Goal: Information Seeking & Learning: Learn about a topic

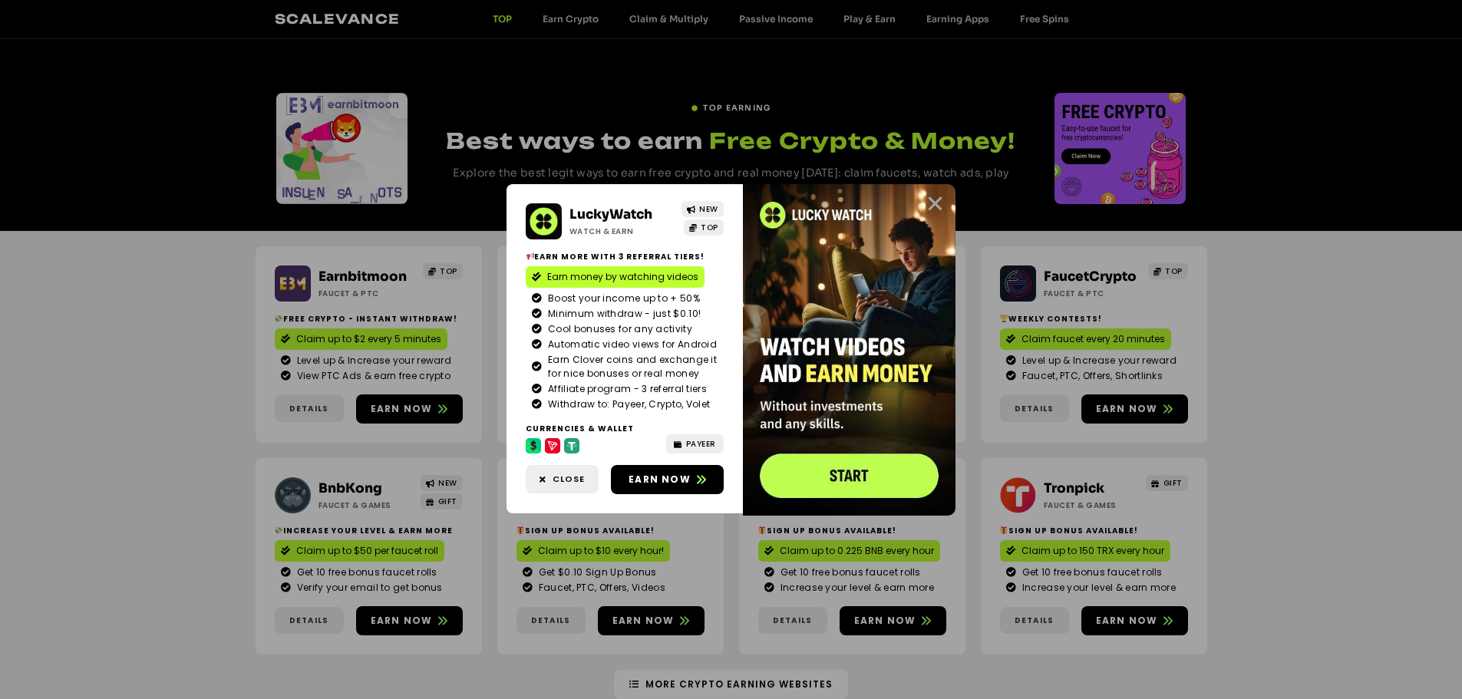
click at [932, 203] on icon "Close" at bounding box center [934, 203] width 19 height 19
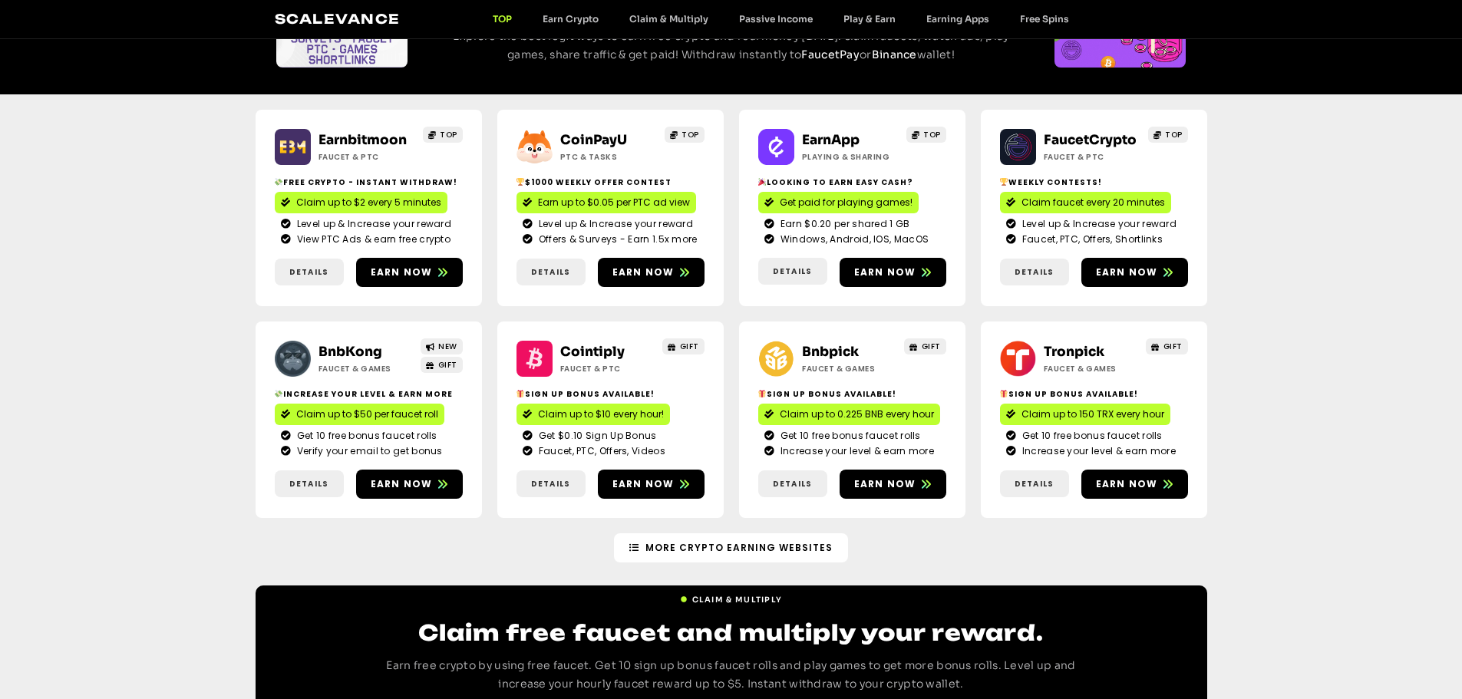
scroll to position [77, 0]
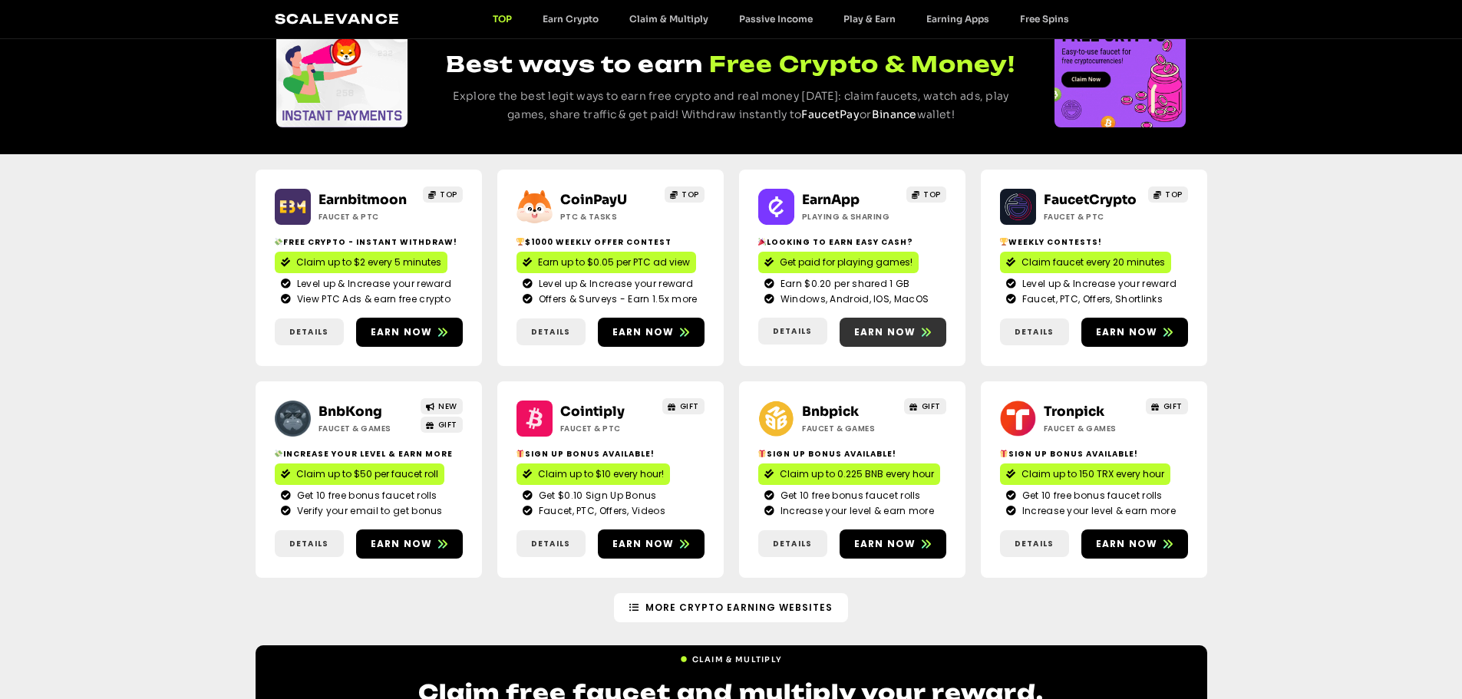
click at [907, 328] on span "Earn now" at bounding box center [885, 332] width 62 height 14
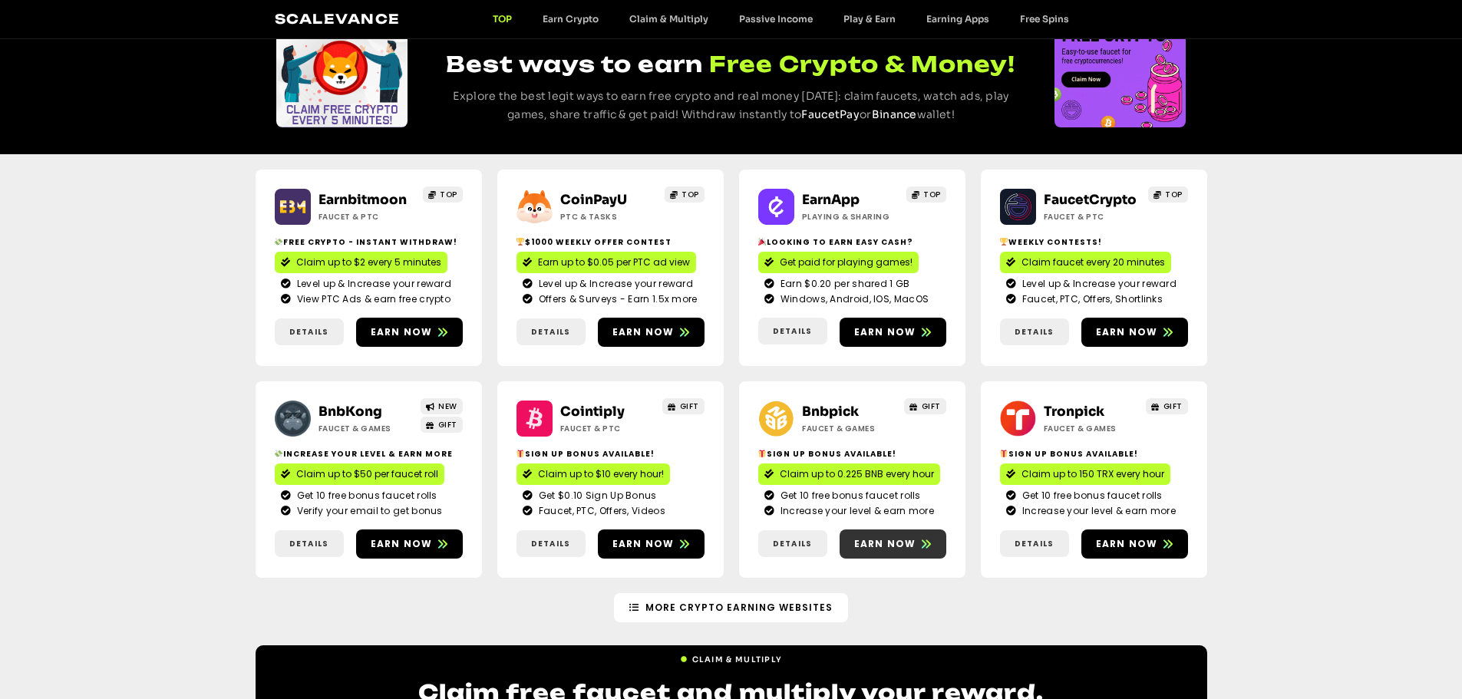
click at [906, 544] on span "Earn now" at bounding box center [885, 544] width 62 height 14
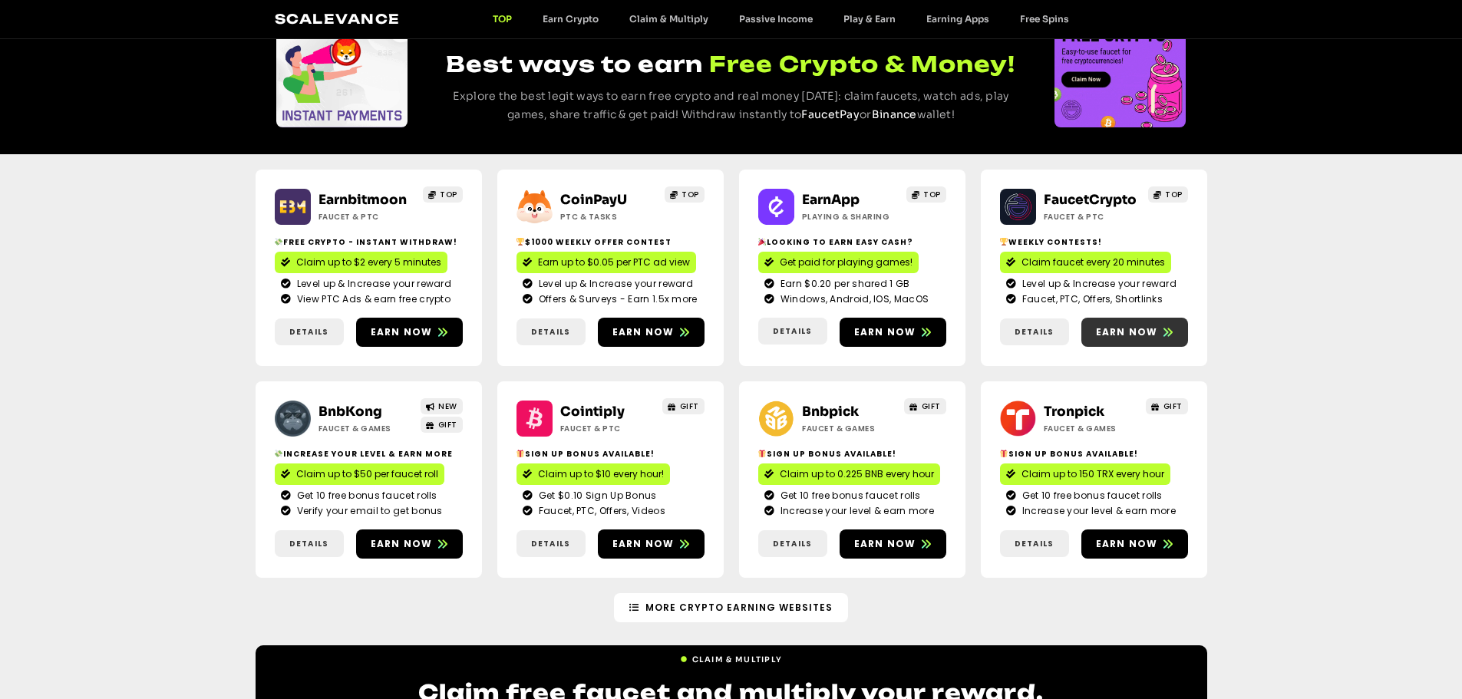
click at [1130, 330] on span "Earn now" at bounding box center [1127, 332] width 62 height 14
click at [388, 331] on span "Earn now" at bounding box center [402, 332] width 62 height 14
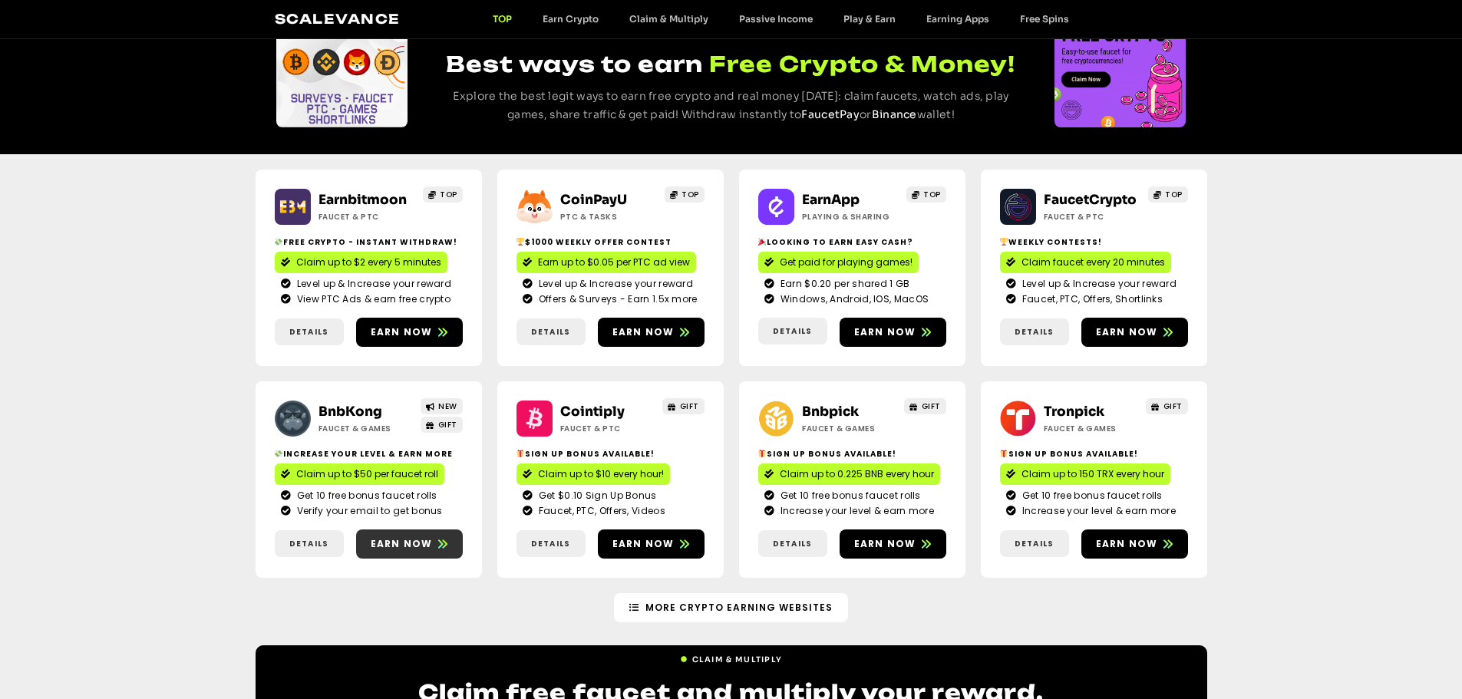
click at [421, 540] on span "Earn now" at bounding box center [402, 544] width 62 height 14
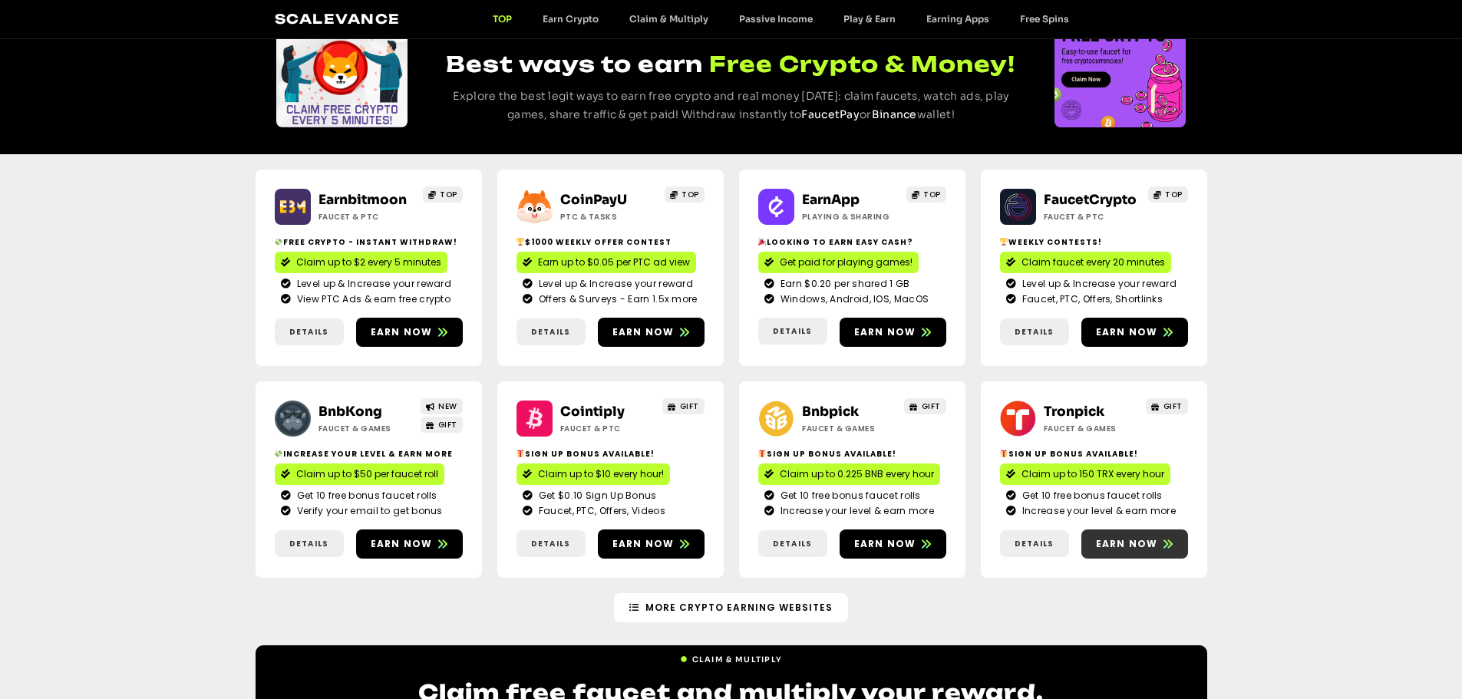
click at [1117, 546] on span "Earn now" at bounding box center [1127, 544] width 62 height 14
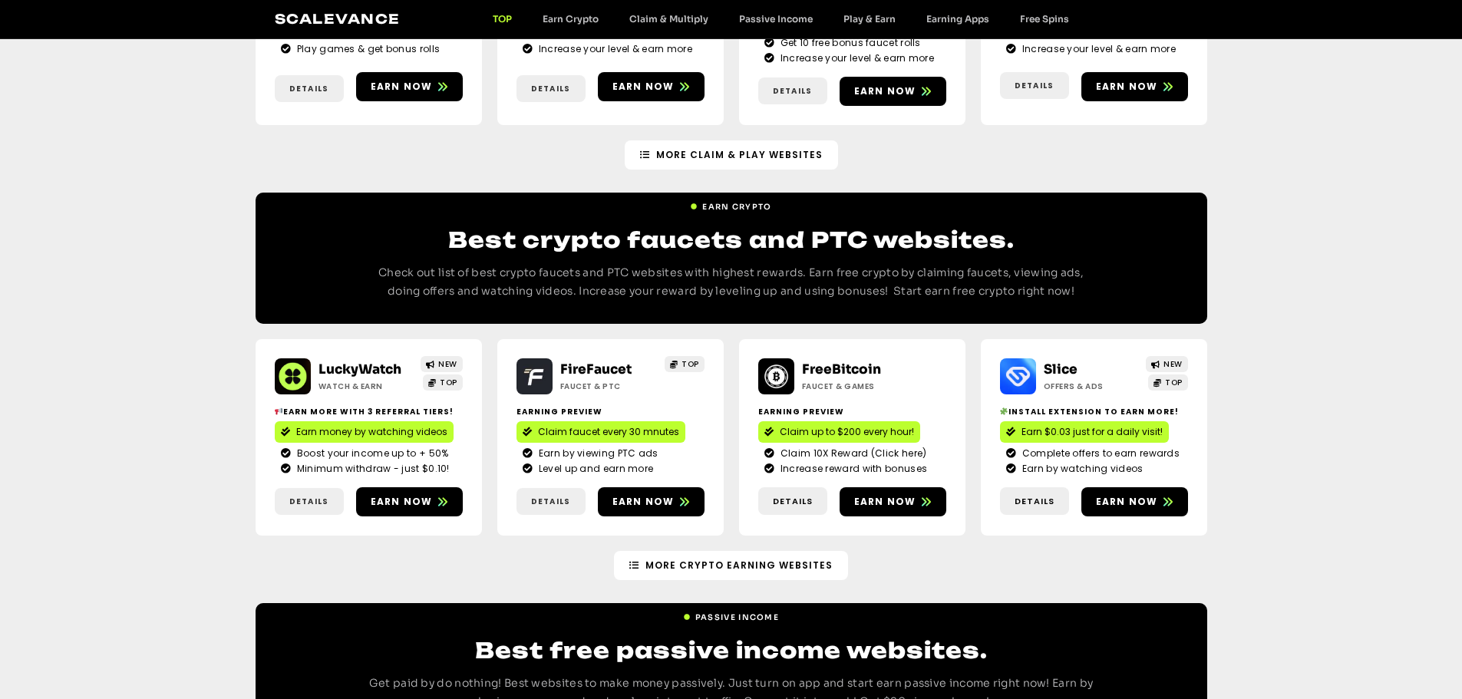
scroll to position [1305, 0]
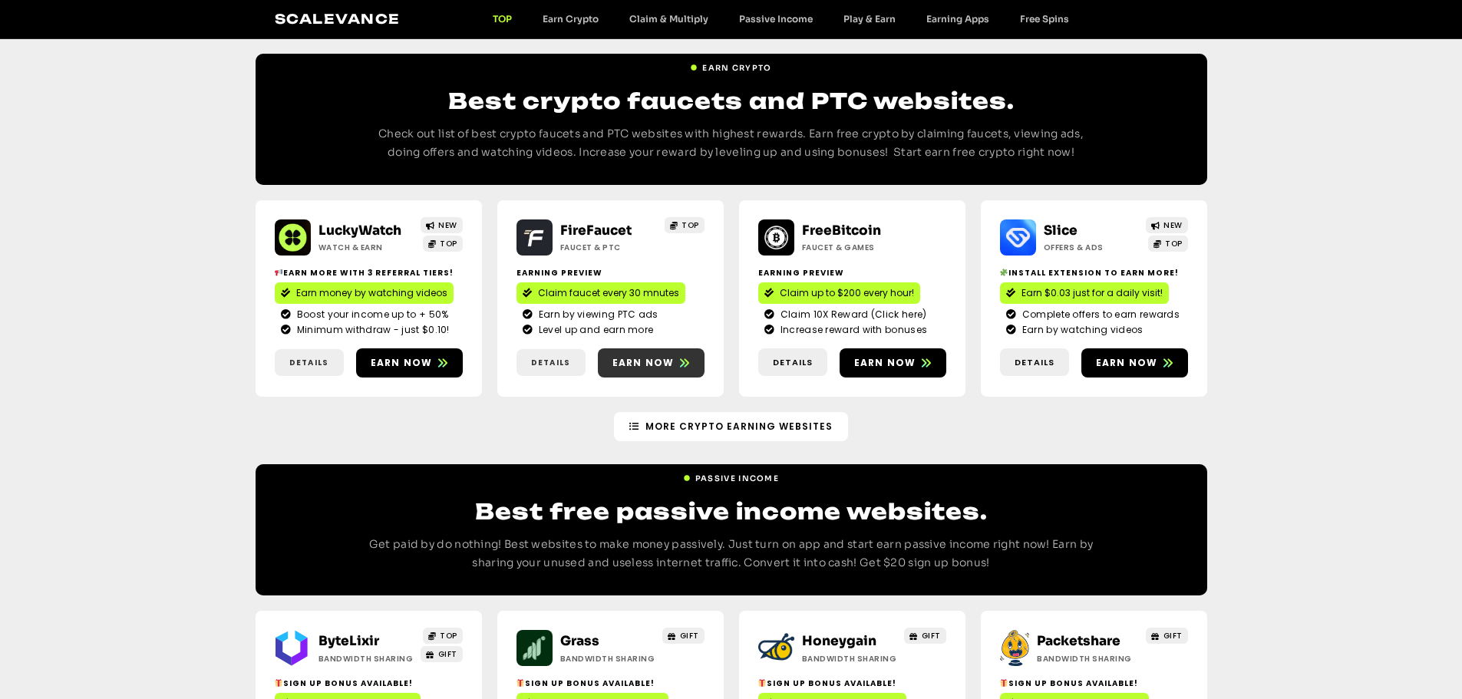
click at [653, 356] on span "Earn now" at bounding box center [643, 363] width 62 height 14
click at [399, 356] on span "Earn now" at bounding box center [402, 363] width 62 height 14
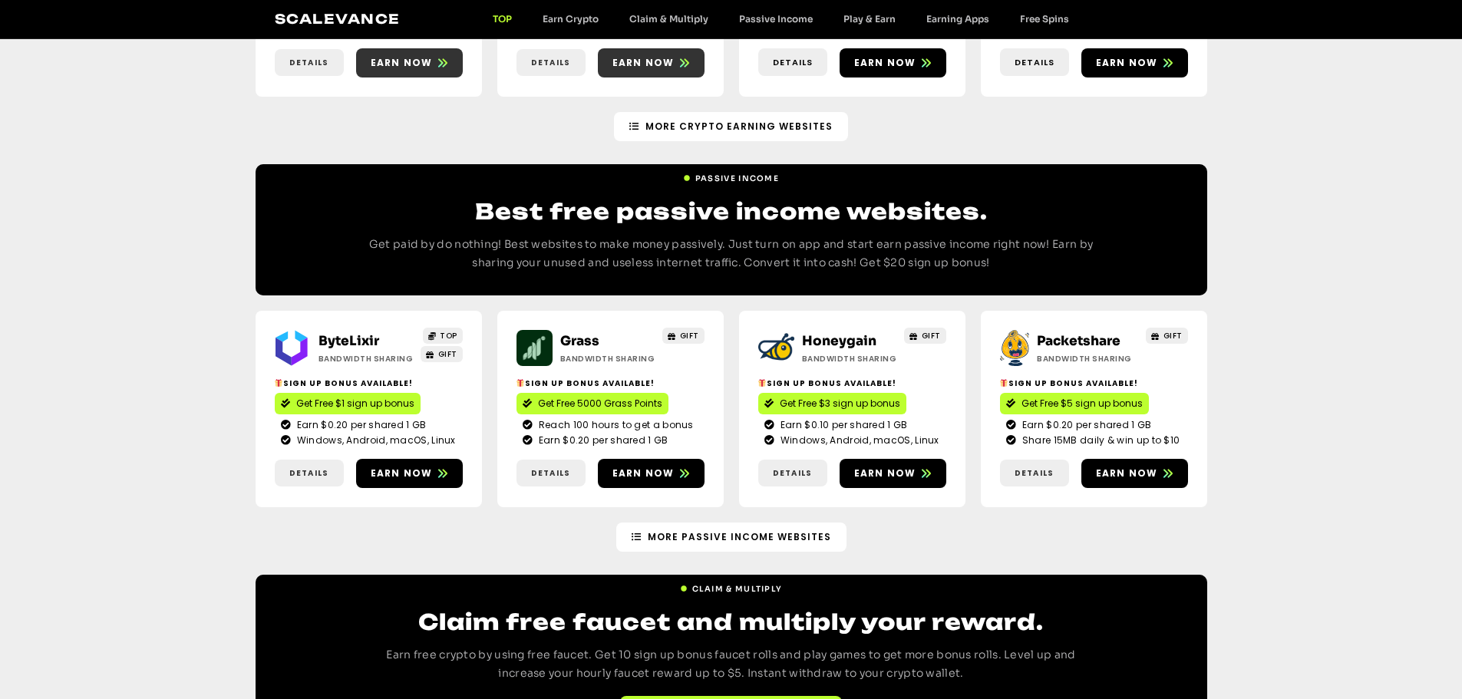
scroll to position [1612, 0]
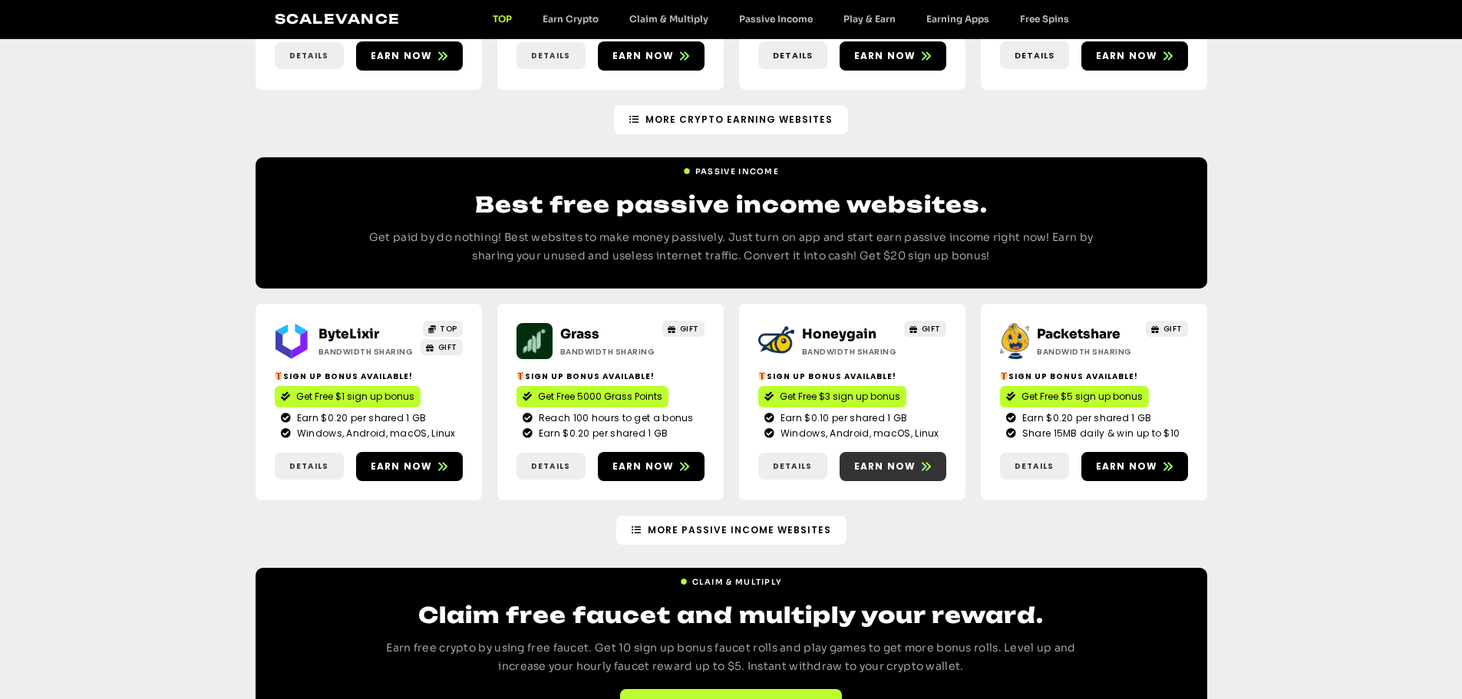
click at [897, 460] on span "Earn now" at bounding box center [885, 467] width 62 height 14
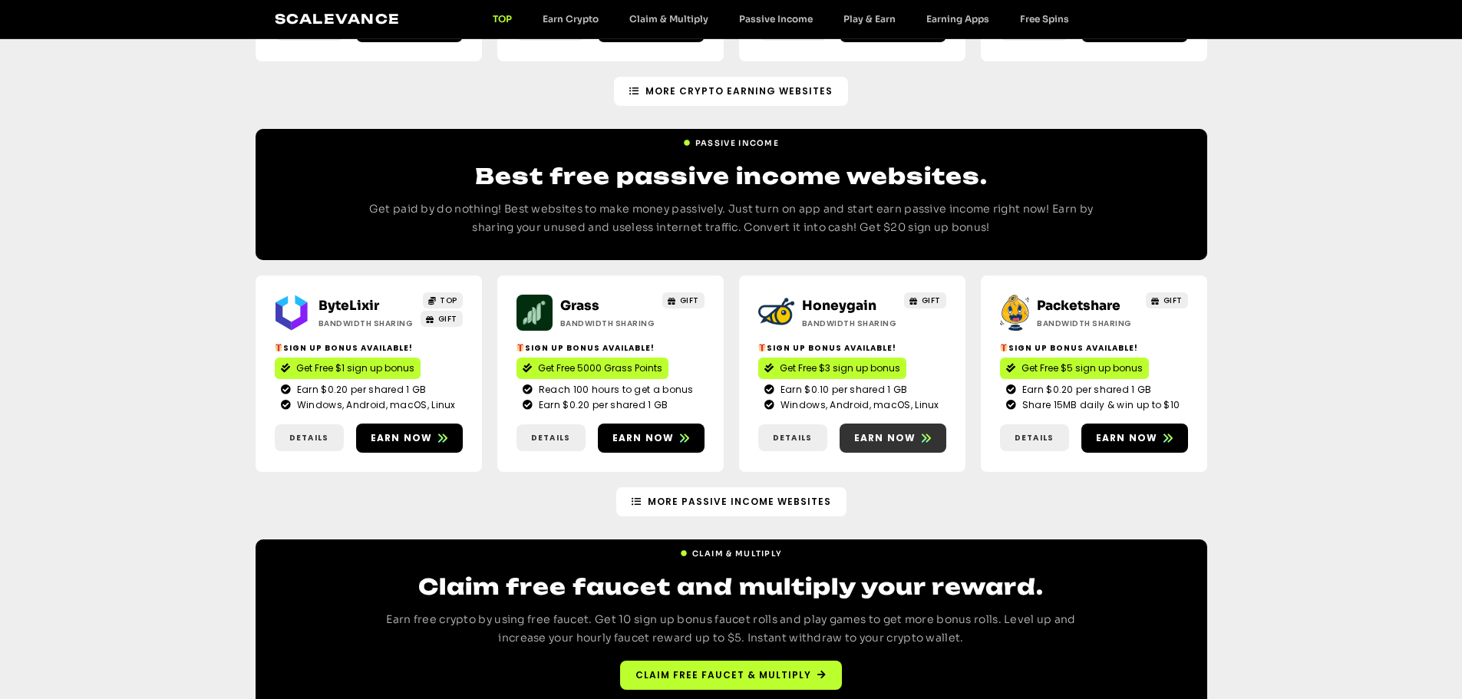
scroll to position [1686, 0]
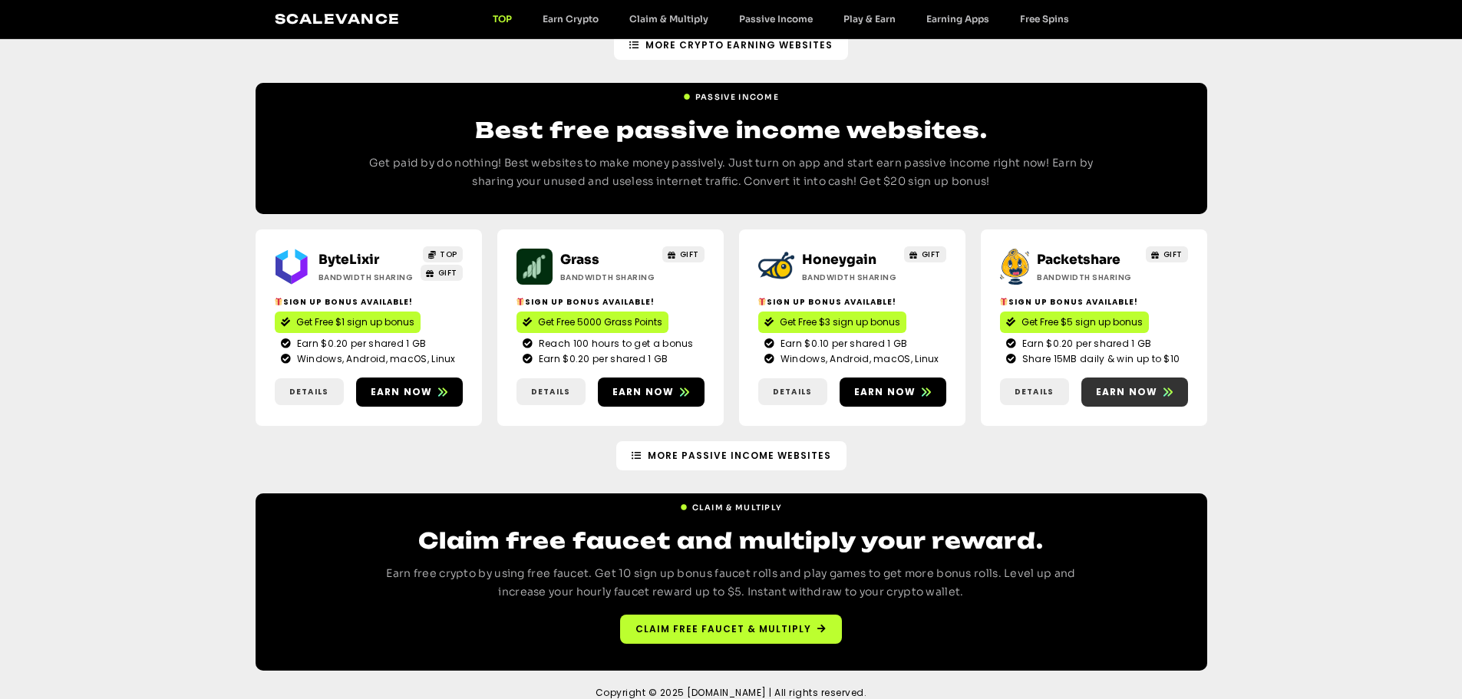
click at [1132, 385] on span "Earn now" at bounding box center [1127, 392] width 62 height 14
click at [419, 385] on span "Earn now" at bounding box center [402, 392] width 62 height 14
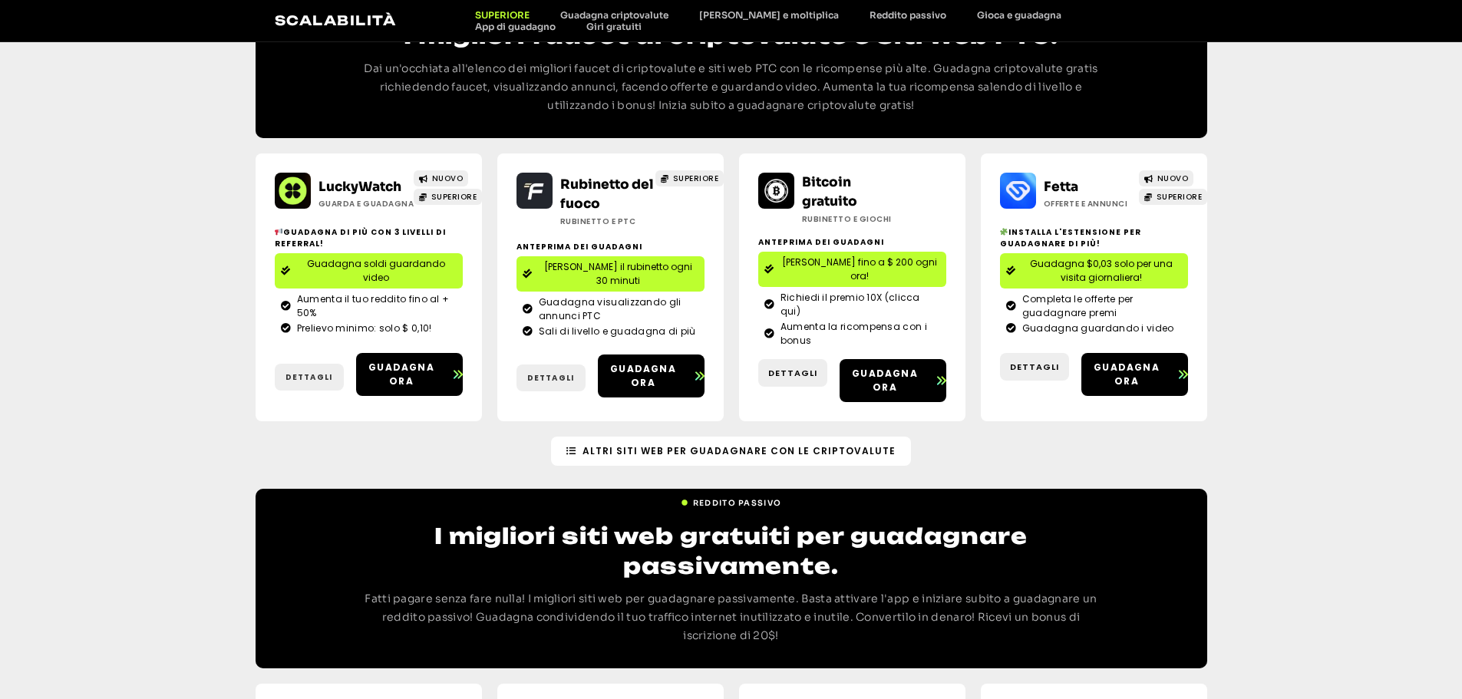
scroll to position [1978, 0]
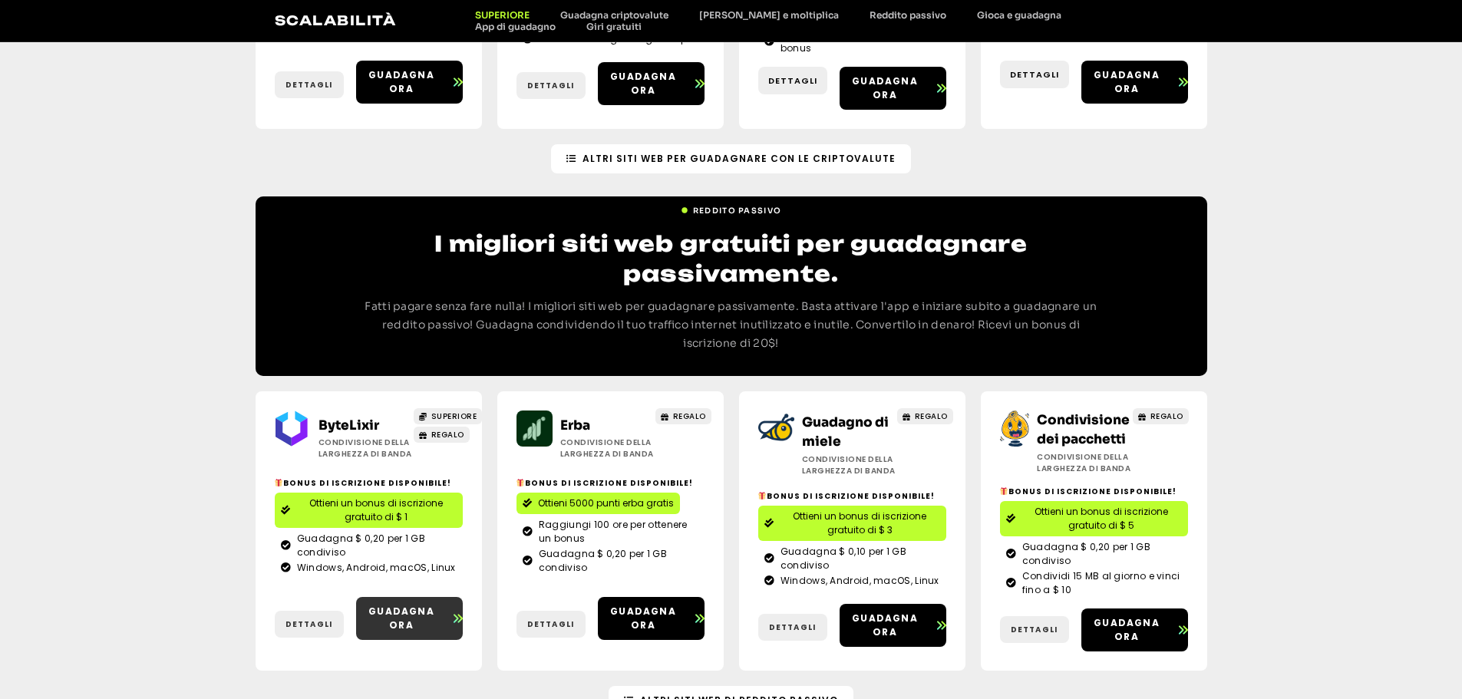
click at [412, 605] on font "Guadagna ora" at bounding box center [401, 618] width 66 height 27
click at [389, 605] on font "Guadagna ora" at bounding box center [401, 618] width 66 height 27
click at [634, 605] on font "Guadagna ora" at bounding box center [643, 618] width 66 height 27
click at [657, 605] on font "Guadagna ora" at bounding box center [643, 618] width 66 height 27
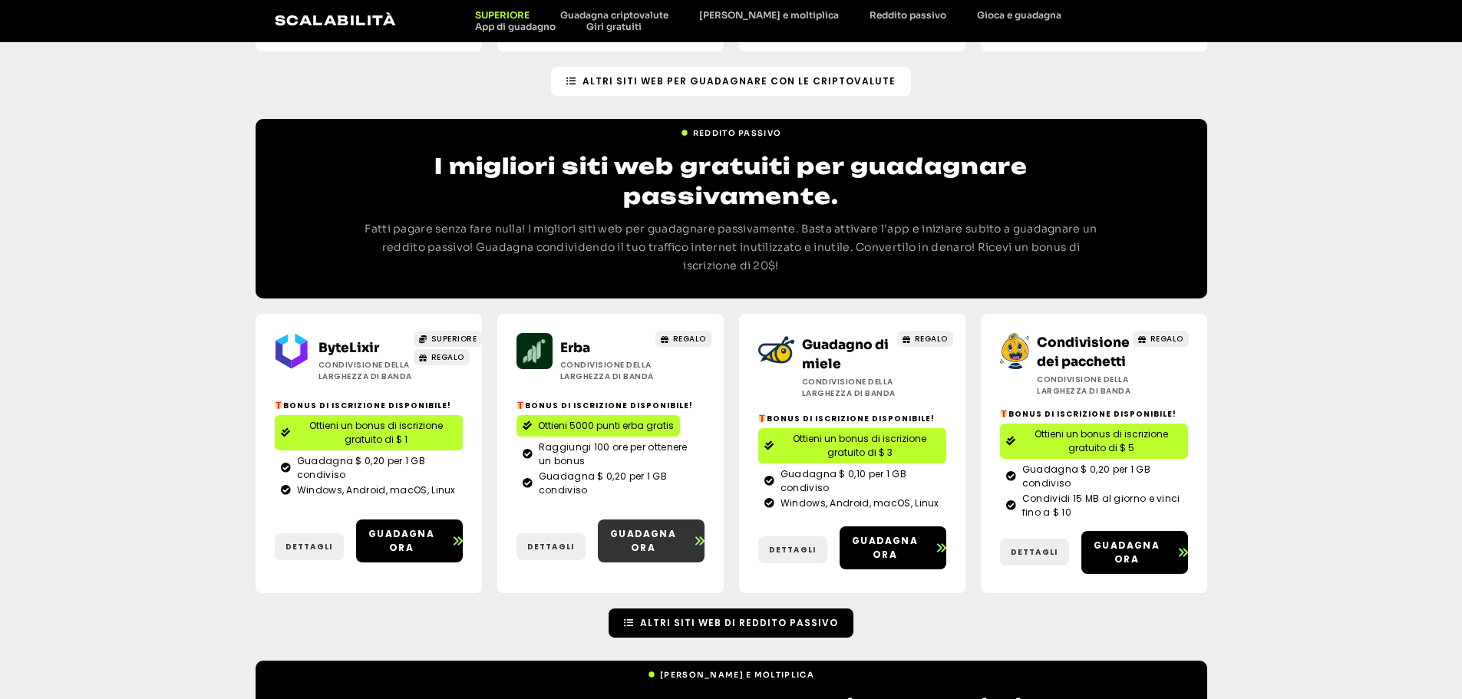
scroll to position [2165, 0]
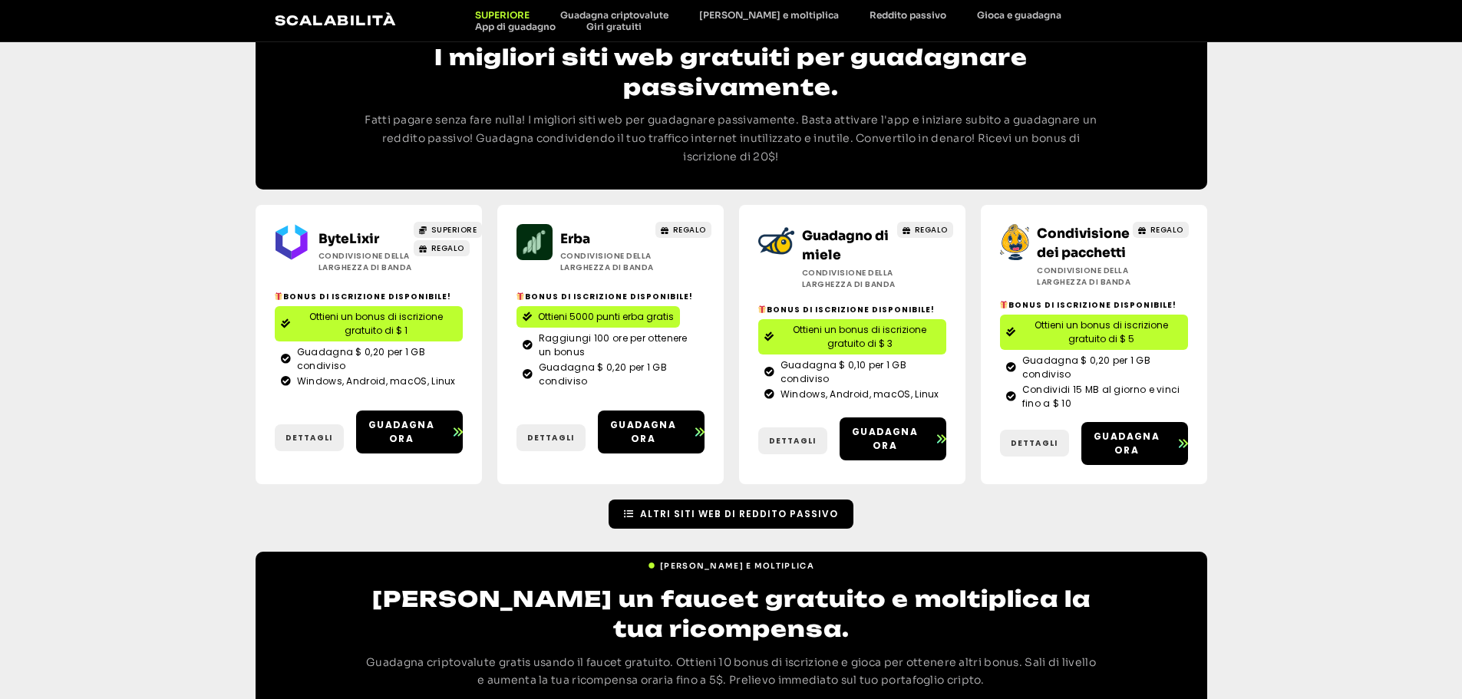
click at [741, 500] on link "Altri siti web di reddito passivo" at bounding box center [731, 514] width 245 height 29
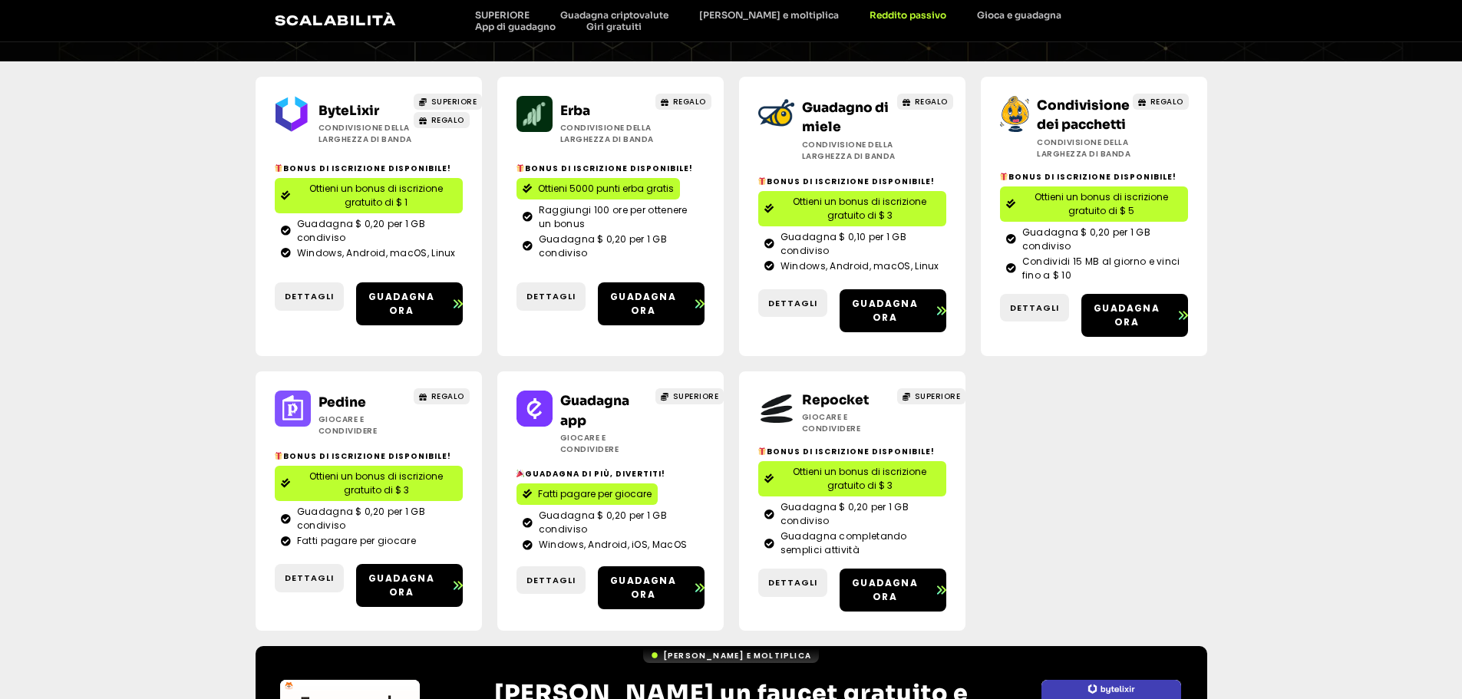
scroll to position [230, 0]
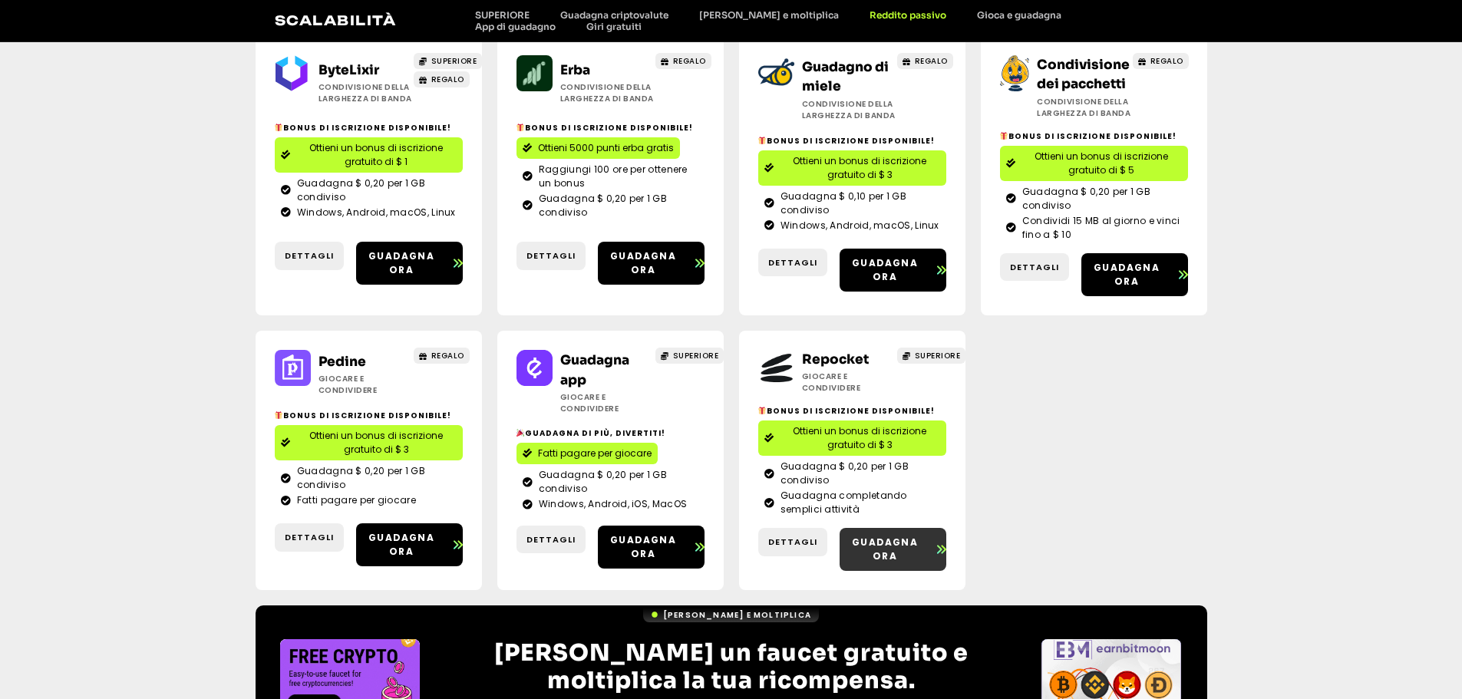
click at [887, 536] on font "Guadagna ora" at bounding box center [885, 549] width 66 height 27
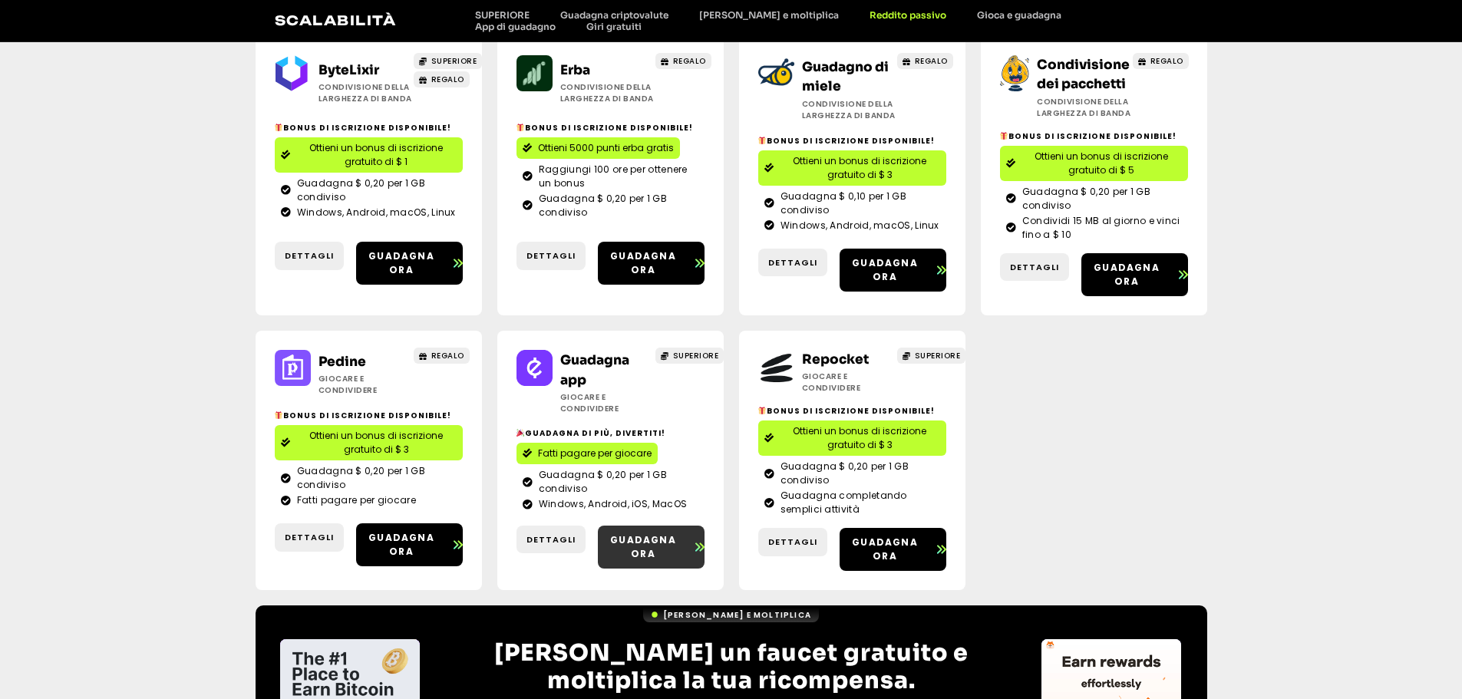
click at [651, 533] on font "Guadagna ora" at bounding box center [643, 546] width 66 height 27
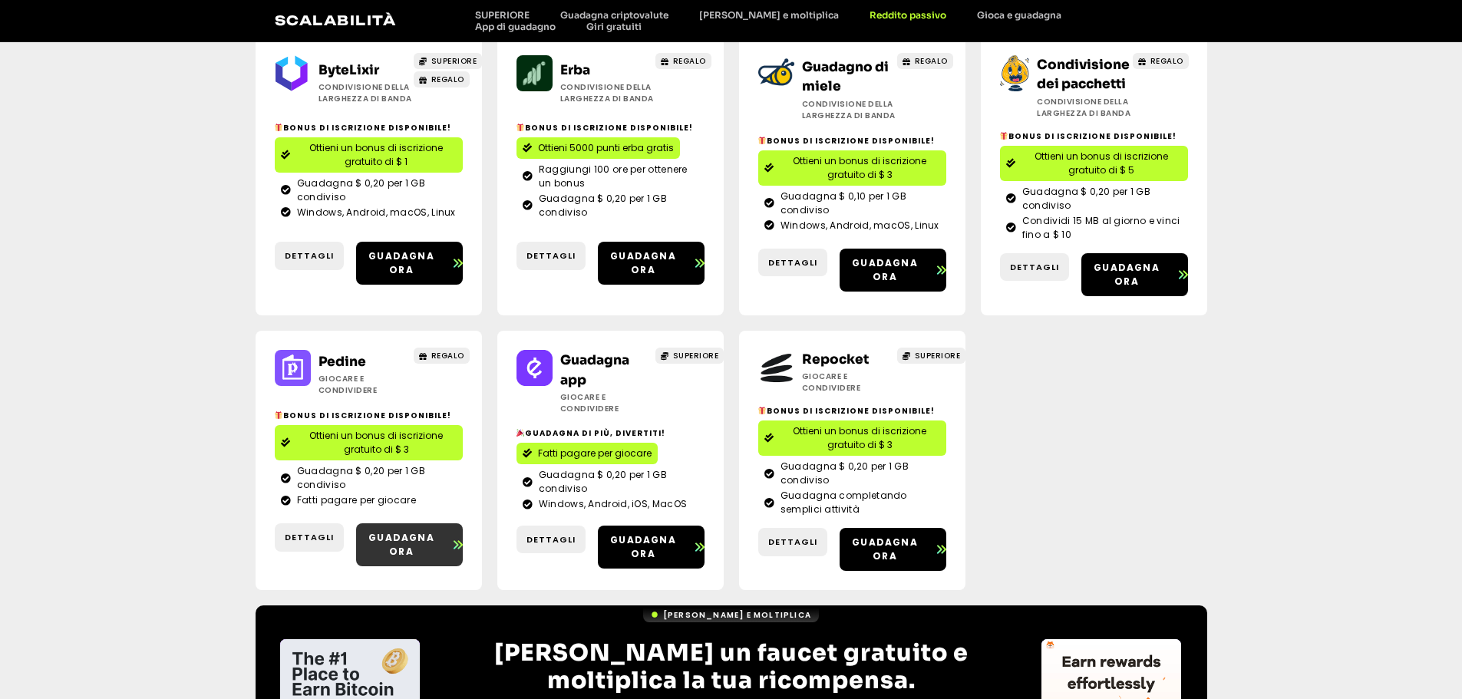
click at [394, 523] on link "Guadagna ora" at bounding box center [409, 544] width 107 height 43
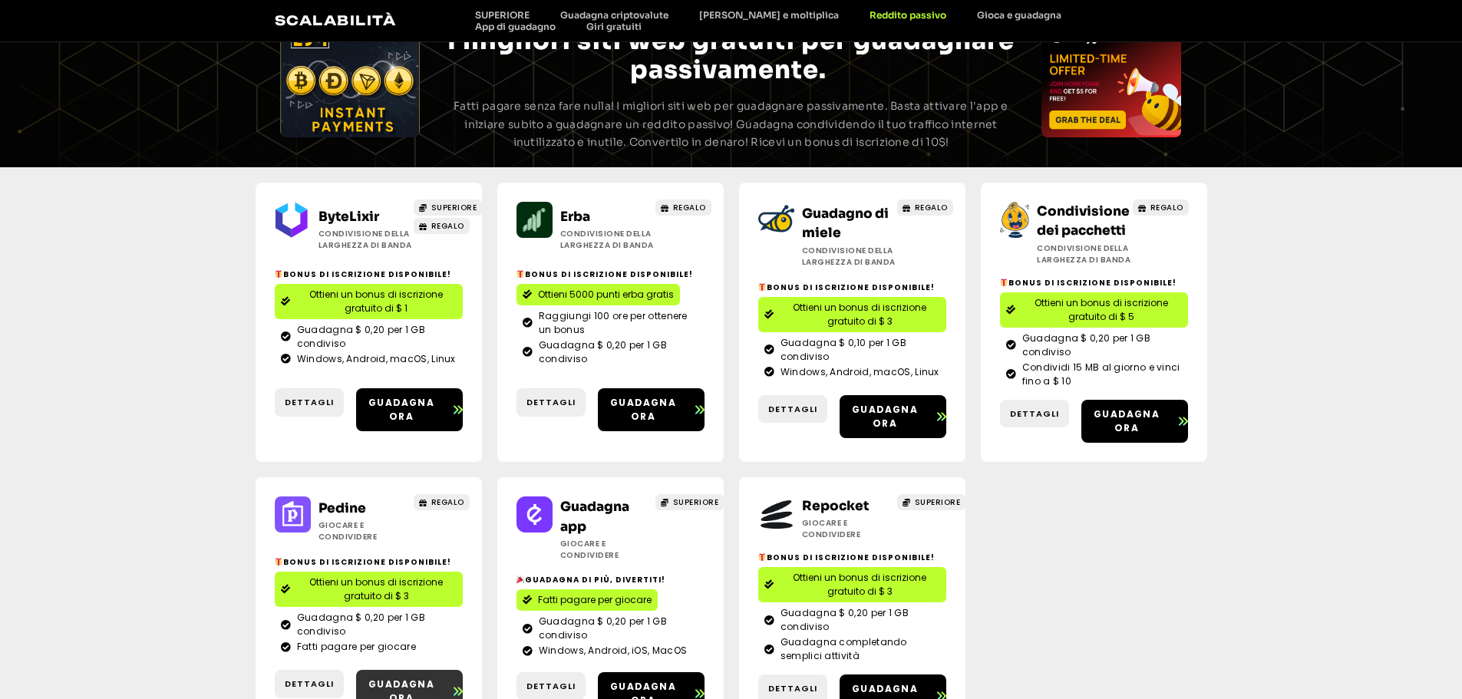
scroll to position [0, 0]
